Goal: Information Seeking & Learning: Learn about a topic

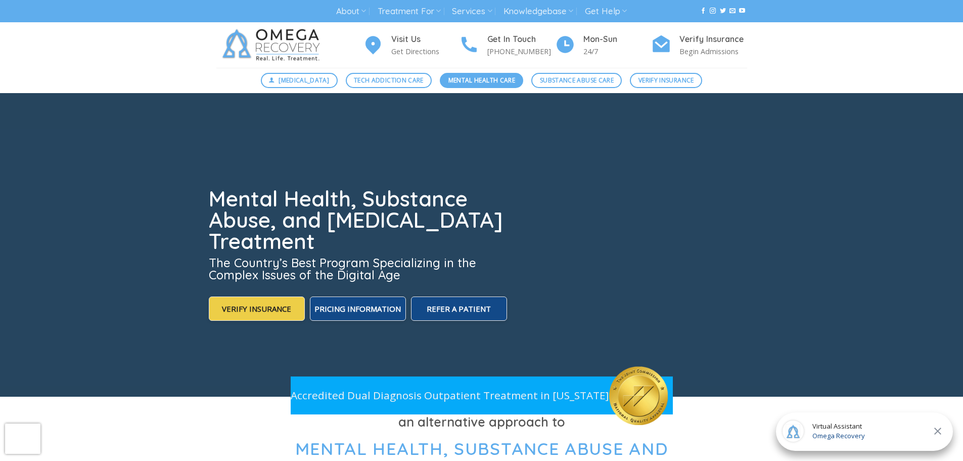
click at [472, 79] on span "Mental Health Care" at bounding box center [482, 80] width 67 height 10
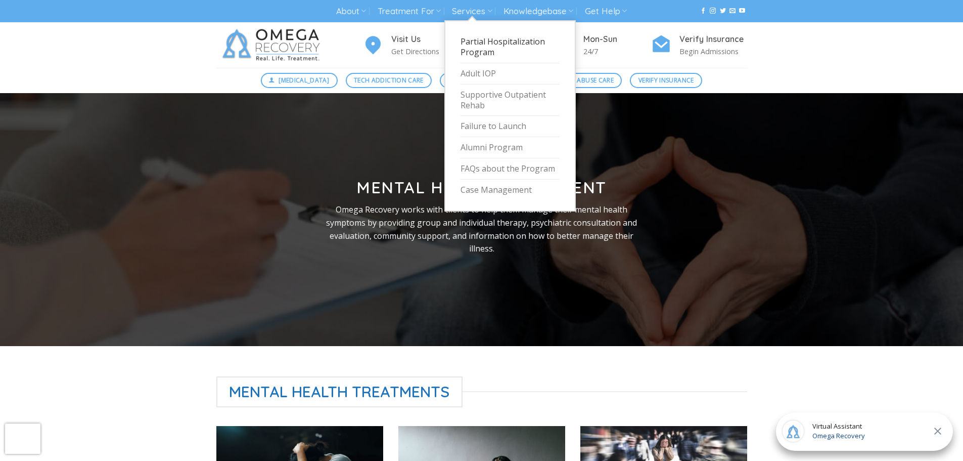
click at [498, 47] on link "Partial Hospitalization Program" at bounding box center [510, 47] width 99 height 32
